Goal: Task Accomplishment & Management: Complete application form

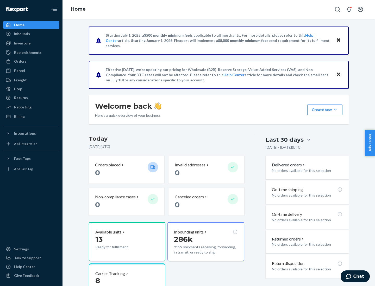
click at [335, 110] on button "Create new Create new inbound Create new order Create new product" at bounding box center [324, 110] width 35 height 10
click at [31, 34] on div "Inbounds" at bounding box center [31, 33] width 55 height 7
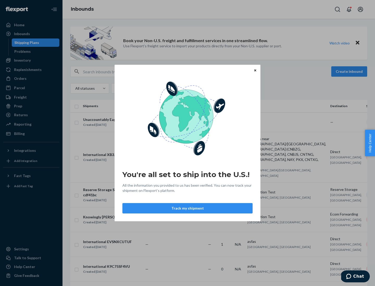
click at [187, 208] on button "Track my shipment" at bounding box center [187, 208] width 130 height 10
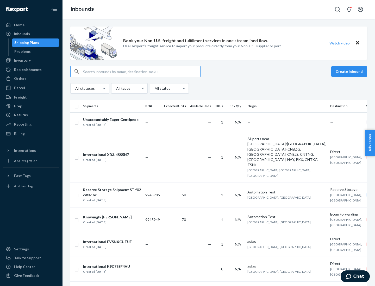
click at [350, 72] on button "Create inbound" at bounding box center [349, 71] width 36 height 10
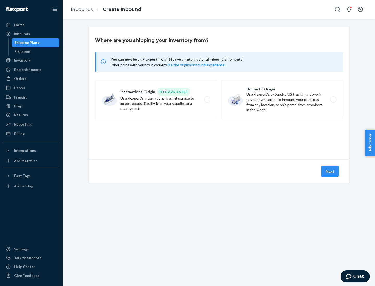
click at [156, 100] on label "International Origin DTC Available Use Flexport's international freight service…" at bounding box center [156, 99] width 122 height 39
click at [207, 100] on input "International Origin DTC Available Use Flexport's international freight service…" at bounding box center [208, 99] width 3 height 3
radio input "true"
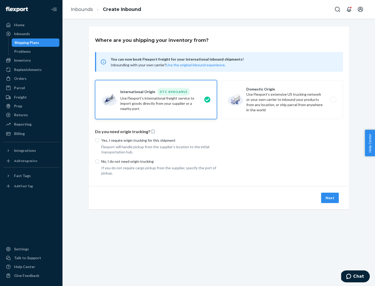
click at [159, 161] on p "No, I do not need origin trucking" at bounding box center [159, 161] width 116 height 5
click at [99, 161] on input "No, I do not need origin trucking" at bounding box center [97, 162] width 4 height 4
radio input "true"
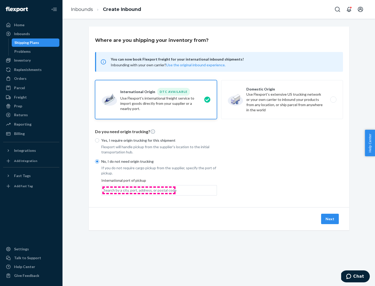
click at [139, 190] on div "Search by a city, port, address, or postal code" at bounding box center [140, 190] width 73 height 5
click at [104, 190] on input "Search by a city, port, address, or postal code" at bounding box center [104, 190] width 1 height 5
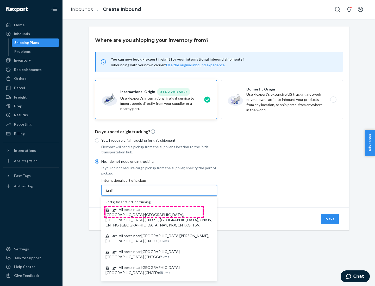
click at [154, 210] on span "| All ports near [GEOGRAPHIC_DATA]/[GEOGRAPHIC_DATA], [GEOGRAPHIC_DATA] (CNBZG,…" at bounding box center [158, 217] width 106 height 20
click at [115, 193] on input "Tianjin" at bounding box center [109, 190] width 11 height 5
type input "All ports near [GEOGRAPHIC_DATA]/[GEOGRAPHIC_DATA], [GEOGRAPHIC_DATA] (CNBZG, […"
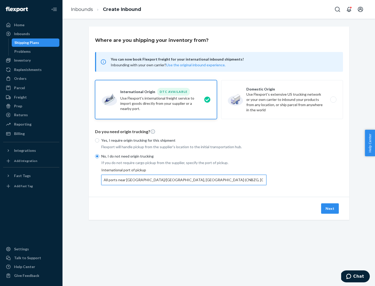
click at [330, 208] on button "Next" at bounding box center [330, 209] width 18 height 10
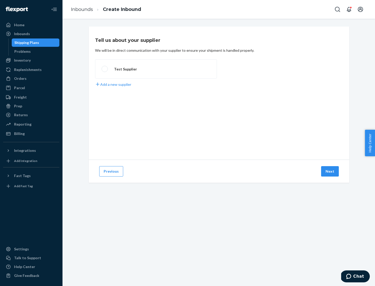
click at [156, 69] on label "Test Supplier" at bounding box center [156, 68] width 122 height 19
click at [105, 69] on input "Test Supplier" at bounding box center [103, 68] width 3 height 3
radio input "true"
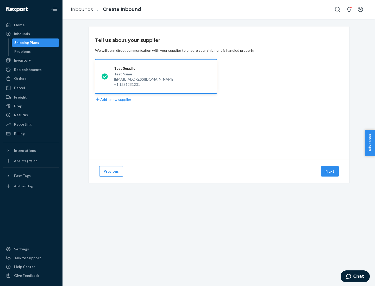
click at [330, 172] on button "Next" at bounding box center [330, 171] width 18 height 10
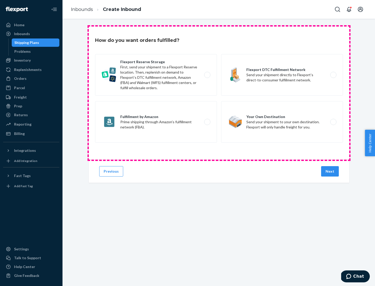
click at [219, 93] on div "Flexport Reserve Storage First, send your shipment to a Flexport Reserve locati…" at bounding box center [219, 99] width 248 height 90
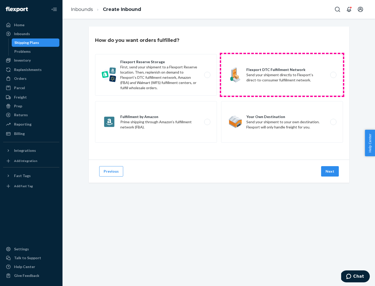
click at [282, 75] on label "Flexport DTC Fulfillment Network Send your shipment directly to Flexport’s dire…" at bounding box center [282, 75] width 122 height 42
click at [333, 75] on input "Flexport DTC Fulfillment Network Send your shipment directly to Flexport’s dire…" at bounding box center [334, 74] width 3 height 3
radio input "true"
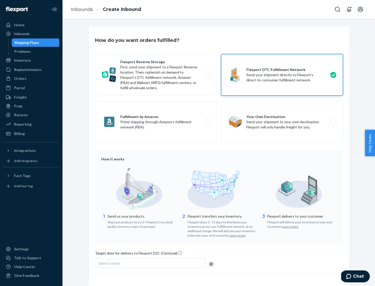
scroll to position [38, 0]
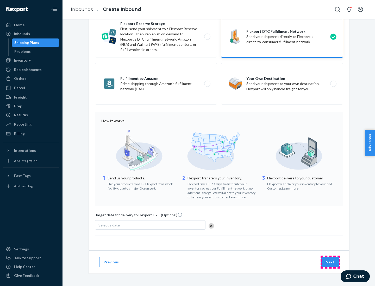
click at [330, 262] on button "Next" at bounding box center [330, 262] width 18 height 10
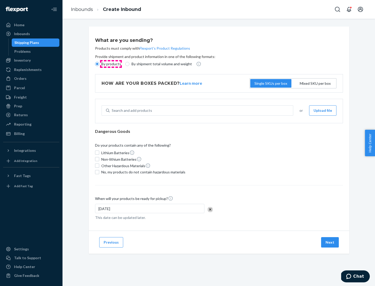
click at [111, 64] on p "By products" at bounding box center [111, 63] width 20 height 5
click at [99, 64] on input "By products" at bounding box center [97, 64] width 4 height 4
click at [131, 111] on div "Search and add products" at bounding box center [132, 110] width 40 height 5
click at [112, 111] on input "Search and add products" at bounding box center [112, 110] width 1 height 5
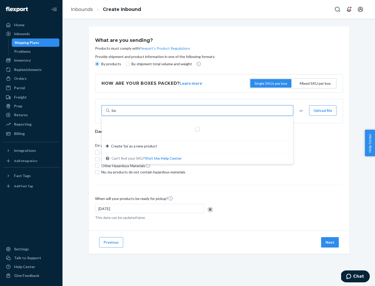
type input "basic"
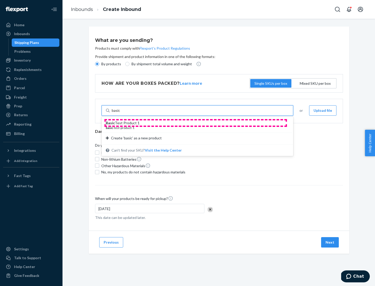
click at [195, 123] on div "Basic Test Product 1" at bounding box center [195, 123] width 179 height 5
click at [120, 113] on input "basic" at bounding box center [116, 110] width 9 height 5
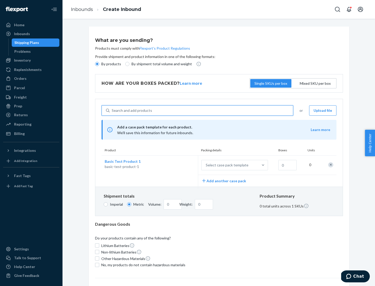
scroll to position [13, 0]
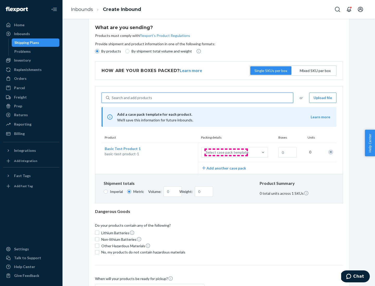
click at [226, 153] on div "Select case pack template" at bounding box center [227, 152] width 43 height 5
click at [180, 153] on input "Select case pack template" at bounding box center [180, 153] width 0 height 0
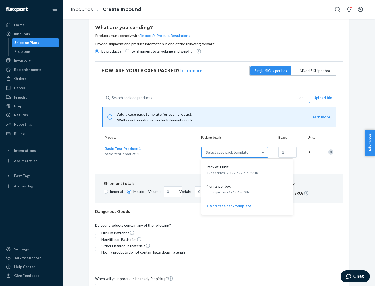
scroll to position [30, 0]
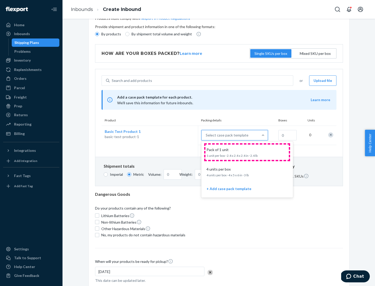
click at [247, 152] on div "Pack of 1 unit" at bounding box center [245, 149] width 83 height 5
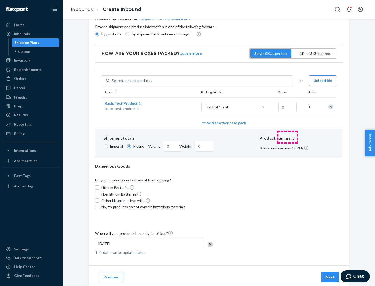
scroll to position [0, 0]
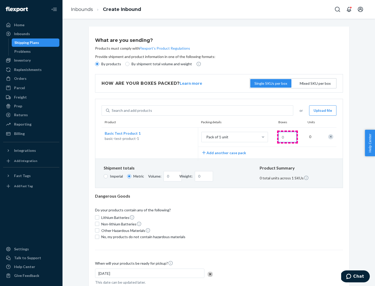
type input "1.09"
type input "1"
type input "10.89"
type input "10"
type input "0.02"
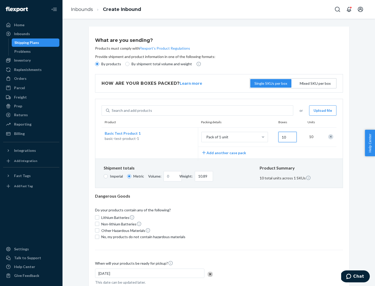
type input "108.86"
type input "100"
type input "0.23"
type input "1088.62"
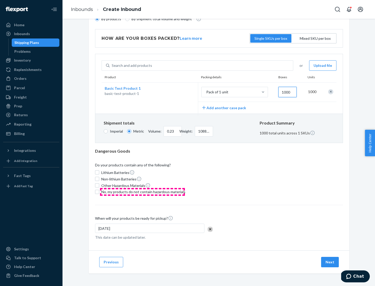
type input "1000"
click at [142, 192] on span "No, my products do not contain hazardous materials" at bounding box center [143, 191] width 84 height 5
click at [99, 192] on input "No, my products do not contain hazardous materials" at bounding box center [97, 192] width 4 height 4
checkbox input "true"
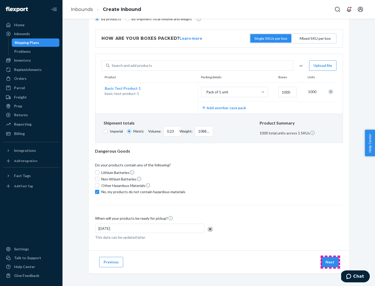
click at [330, 262] on button "Next" at bounding box center [330, 262] width 18 height 10
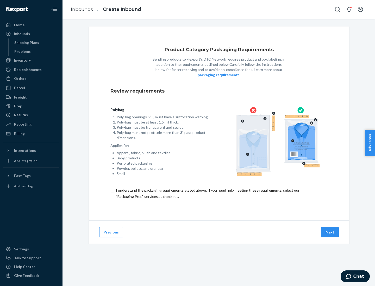
click at [219, 193] on input "checkbox" at bounding box center [218, 193] width 217 height 12
checkbox input "true"
click at [330, 232] on button "Next" at bounding box center [330, 232] width 18 height 10
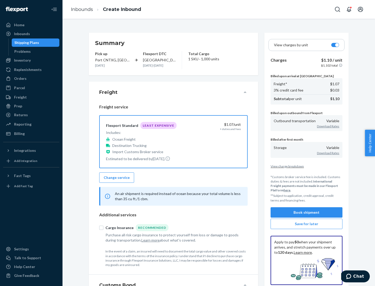
scroll to position [60, 0]
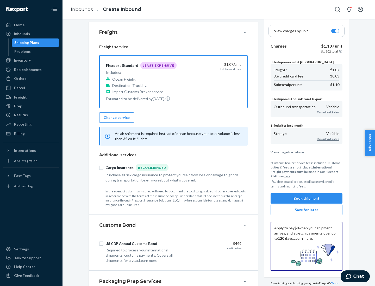
click at [306, 198] on button "Book shipment" at bounding box center [306, 198] width 72 height 10
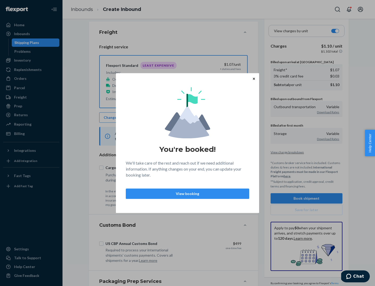
click at [187, 194] on p "View booking" at bounding box center [187, 193] width 115 height 5
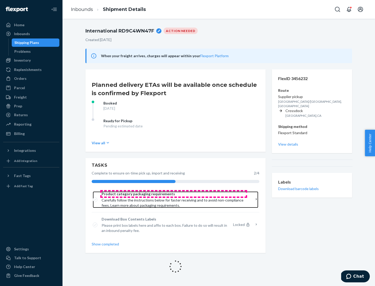
click at [174, 194] on span "Product category packaging requirements" at bounding box center [174, 194] width 144 height 5
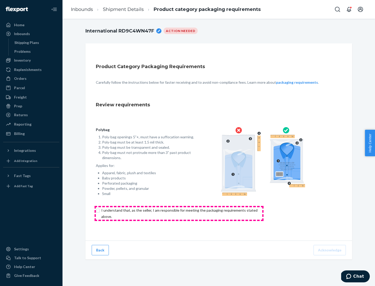
click at [179, 213] on input "checkbox" at bounding box center [182, 213] width 173 height 12
checkbox input "true"
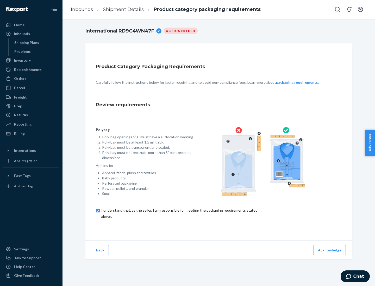
click at [330, 250] on button "Acknowledge" at bounding box center [329, 250] width 32 height 10
